Goal: Information Seeking & Learning: Learn about a topic

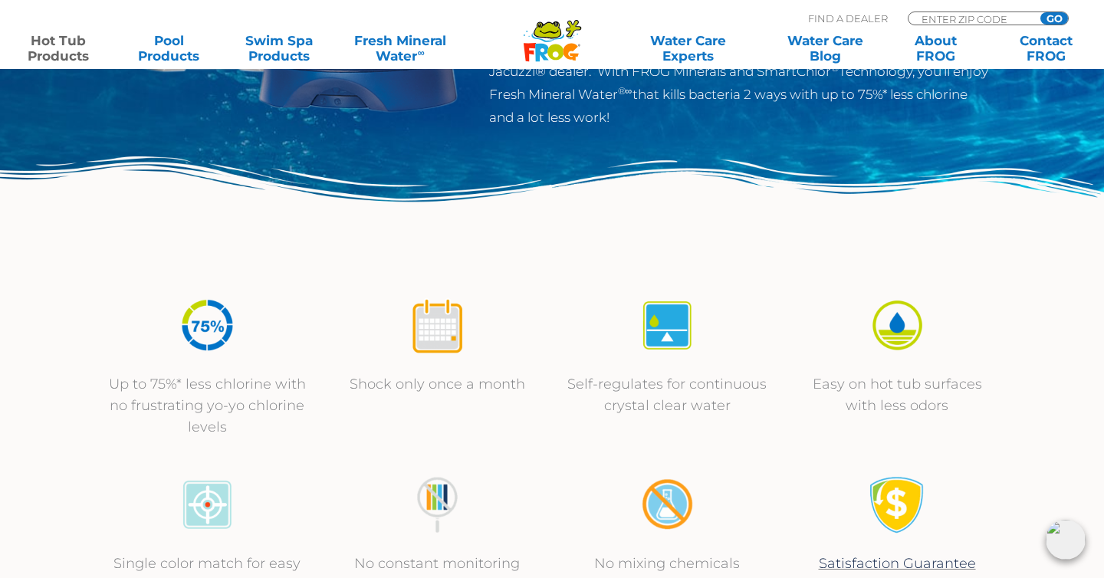
scroll to position [352, 0]
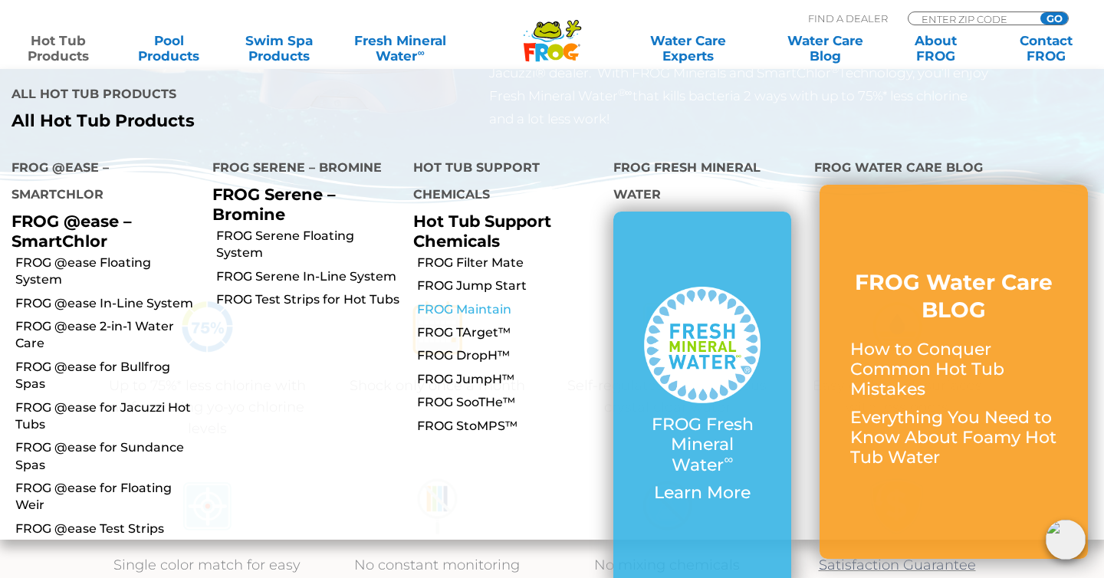
click at [468, 301] on link "FROG Maintain" at bounding box center [510, 309] width 186 height 17
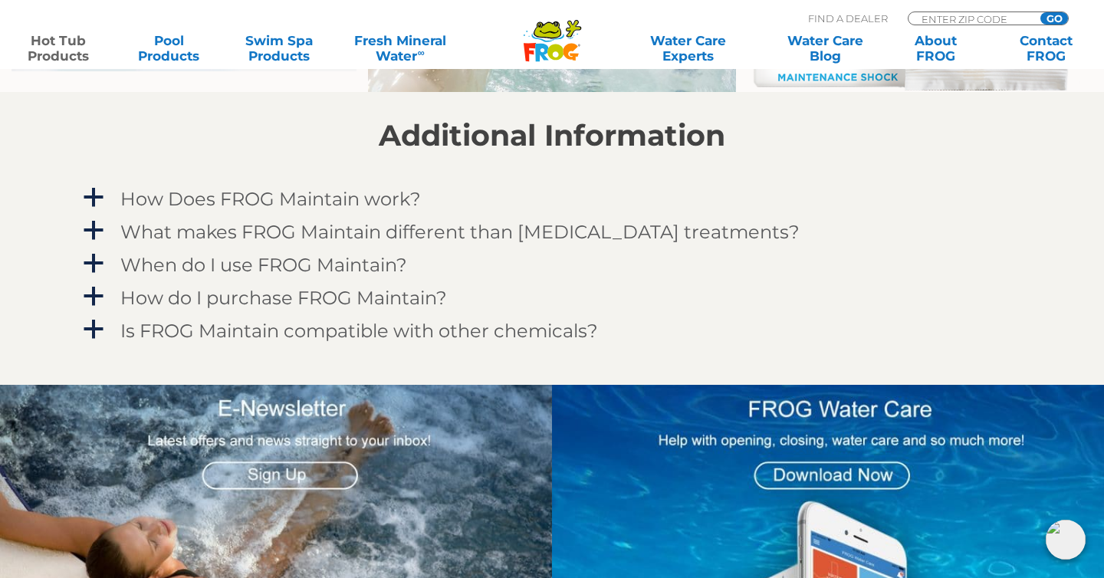
scroll to position [1292, 0]
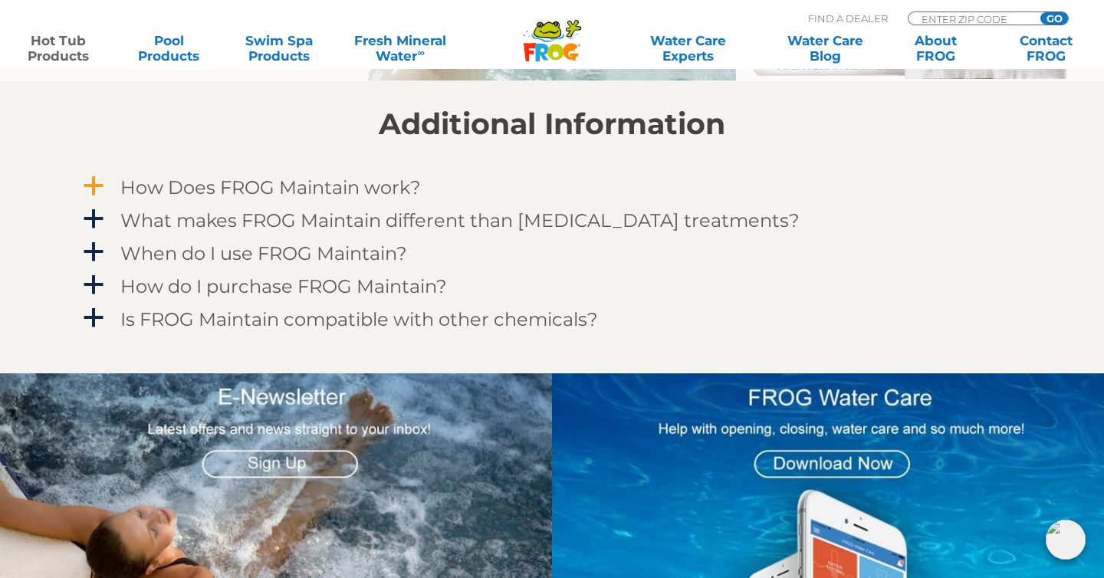
click at [333, 182] on h4 "How Does FROG Maintain work?" at bounding box center [270, 187] width 301 height 21
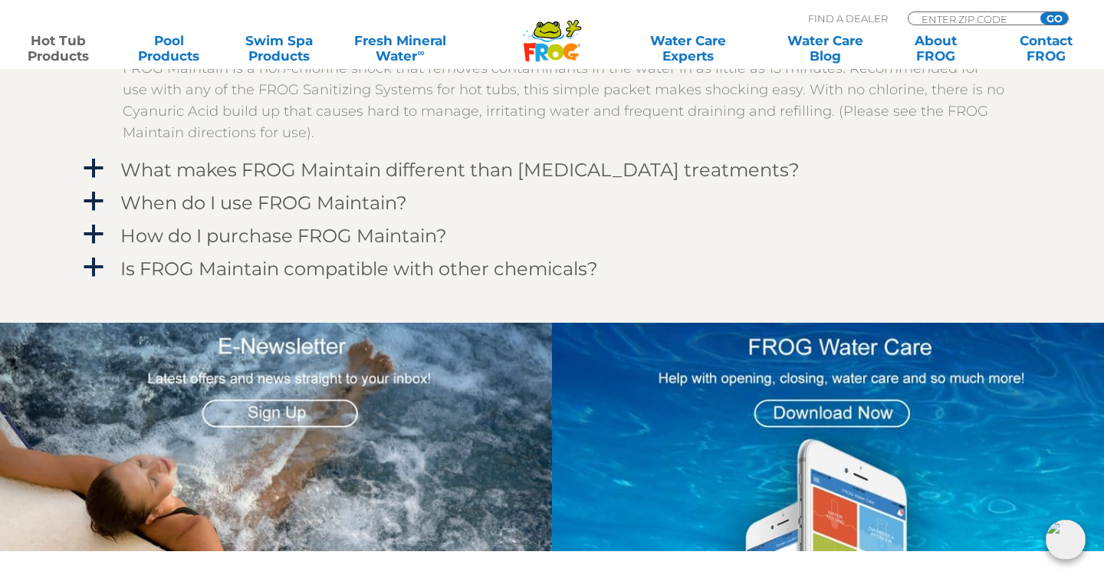
scroll to position [1451, 0]
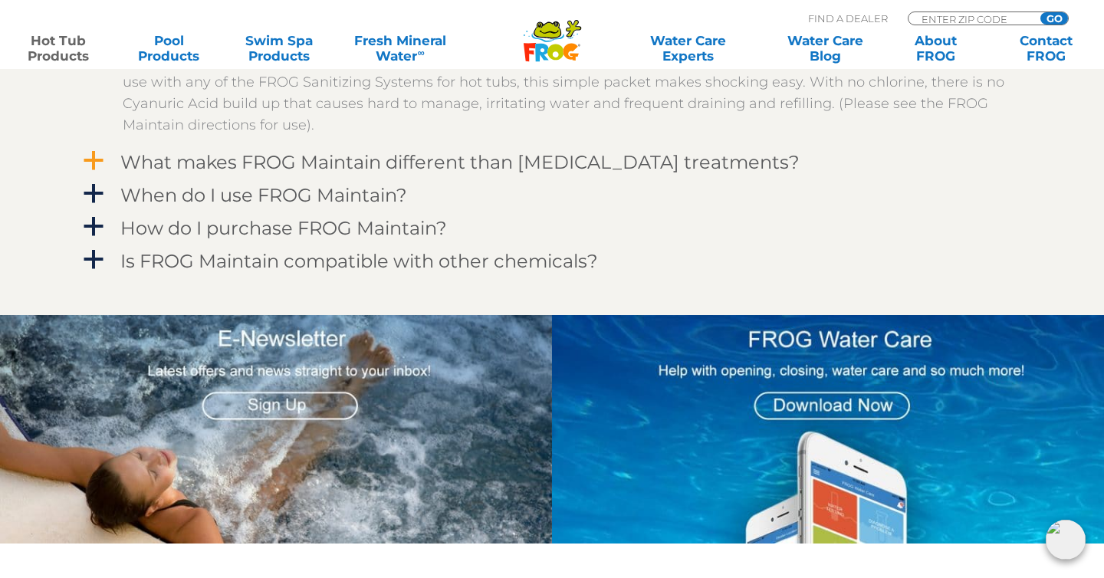
click at [325, 159] on h4 "What makes FROG Maintain different than [MEDICAL_DATA] treatments?" at bounding box center [459, 162] width 679 height 21
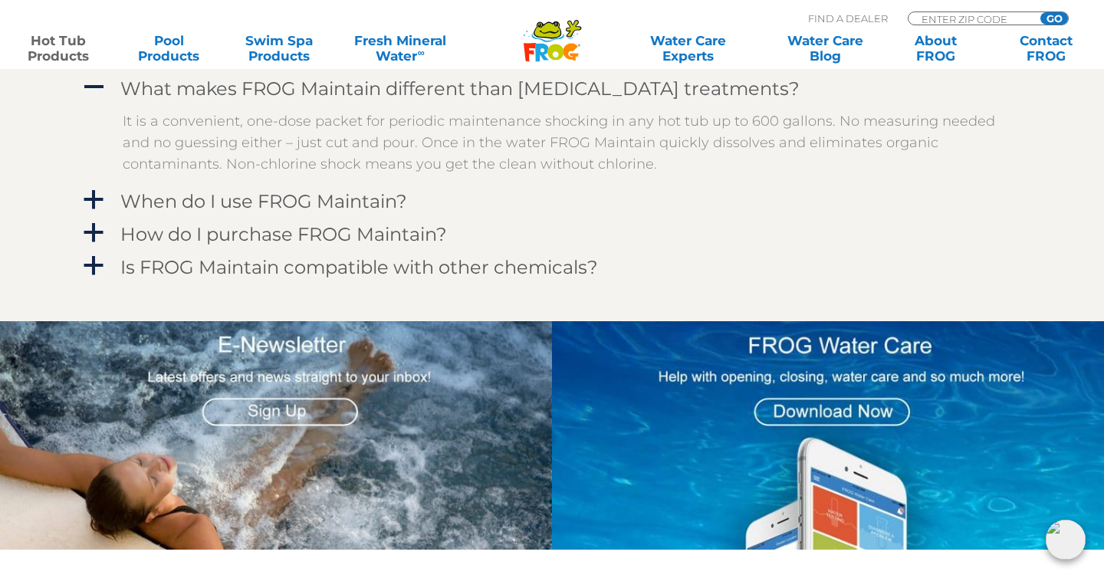
scroll to position [1526, 0]
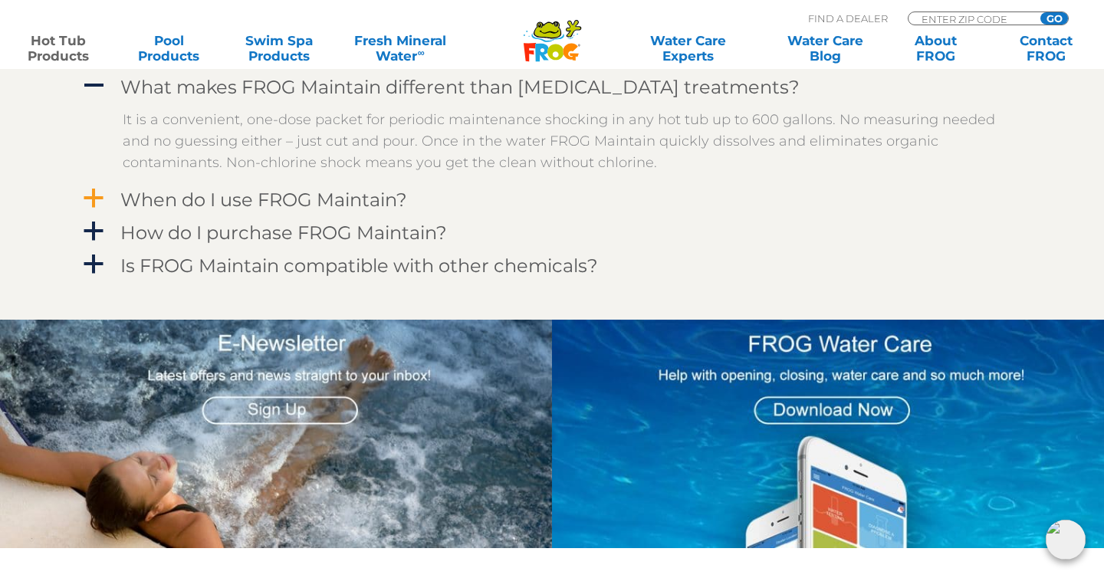
click at [398, 195] on h4 "When do I use FROG Maintain?" at bounding box center [263, 199] width 287 height 21
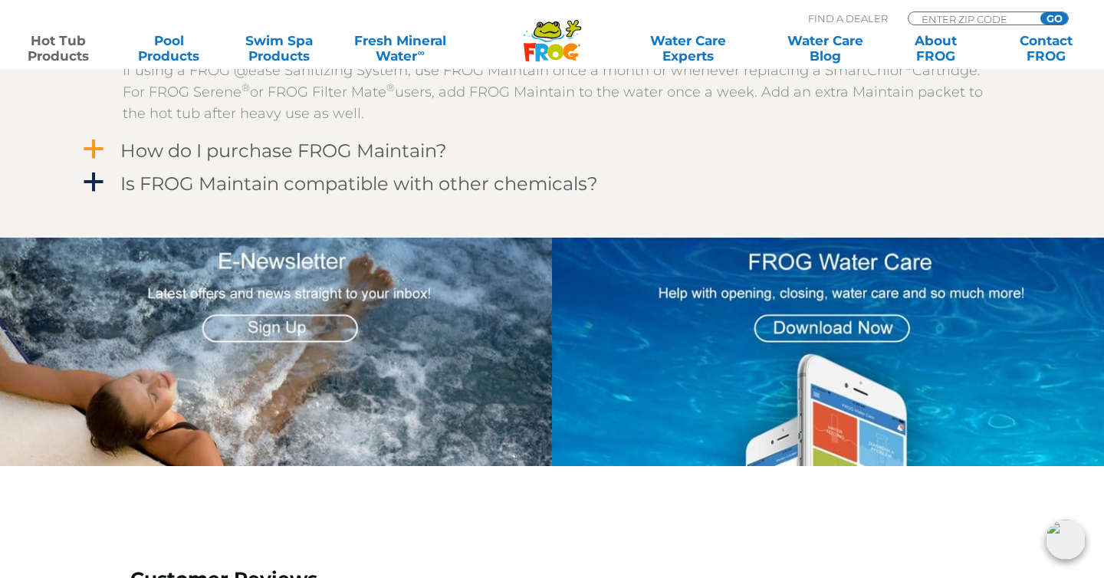
scroll to position [1690, 0]
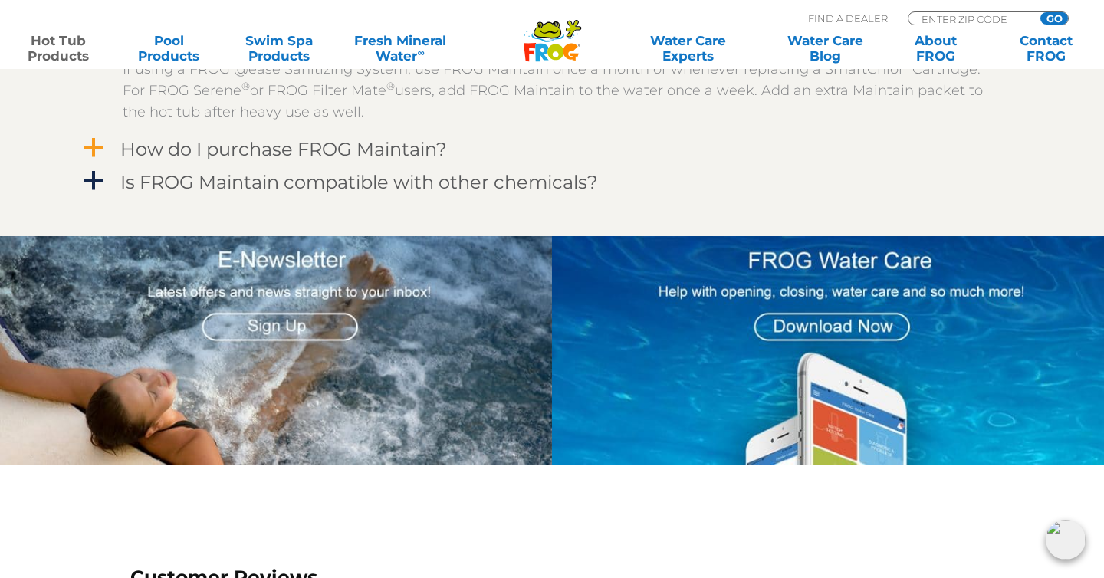
click at [229, 146] on h4 "How do I purchase FROG Maintain?" at bounding box center [283, 149] width 327 height 21
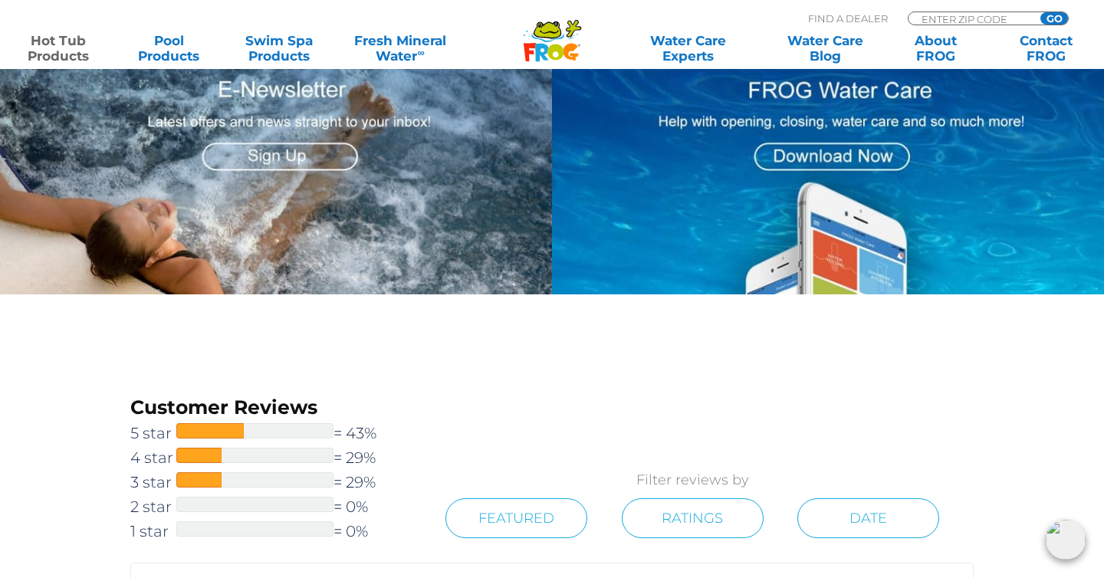
scroll to position [1896, 0]
click at [1060, 531] on img at bounding box center [1066, 540] width 40 height 40
